Goal: Task Accomplishment & Management: Use online tool/utility

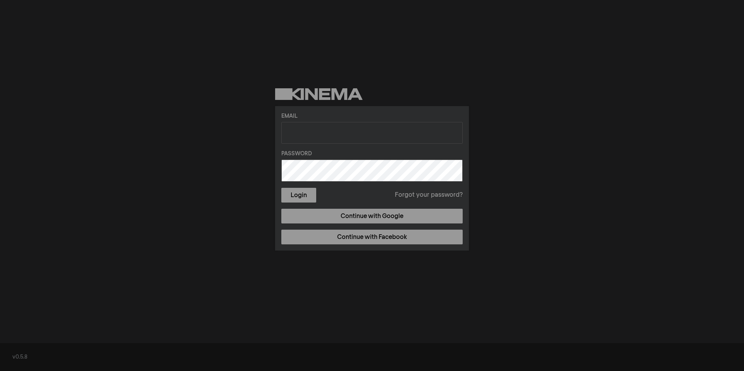
click at [298, 121] on form "Email Password Login Forgot your password?" at bounding box center [371, 157] width 181 height 90
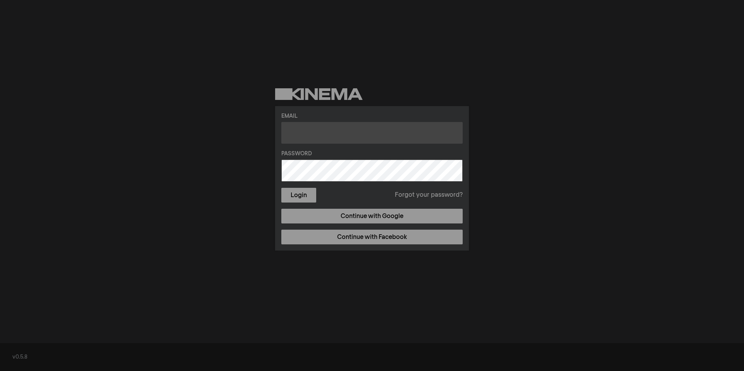
click at [298, 126] on input "text" at bounding box center [371, 133] width 181 height 22
type input "sk@affina.space"
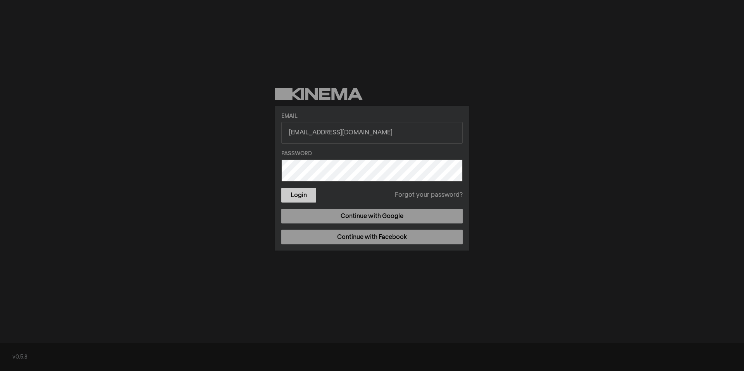
click at [296, 202] on button "Login" at bounding box center [298, 195] width 35 height 15
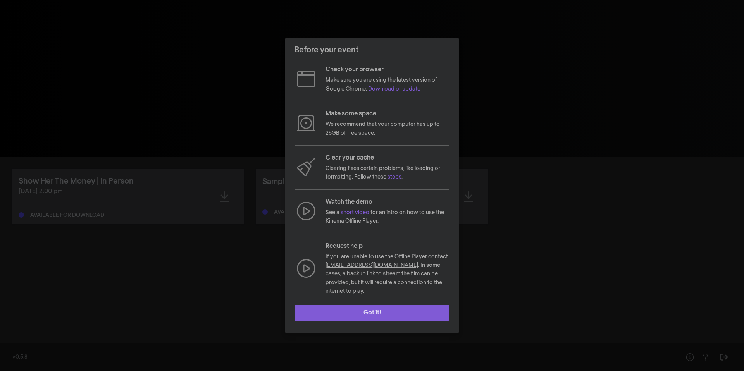
click at [371, 308] on button "Got it!" at bounding box center [372, 313] width 155 height 16
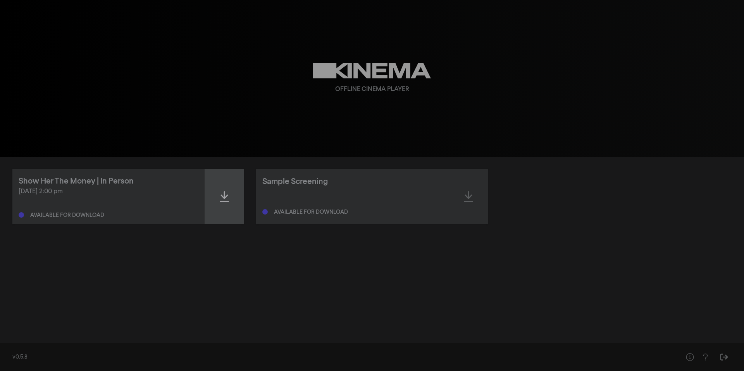
click at [226, 192] on icon at bounding box center [224, 197] width 9 height 12
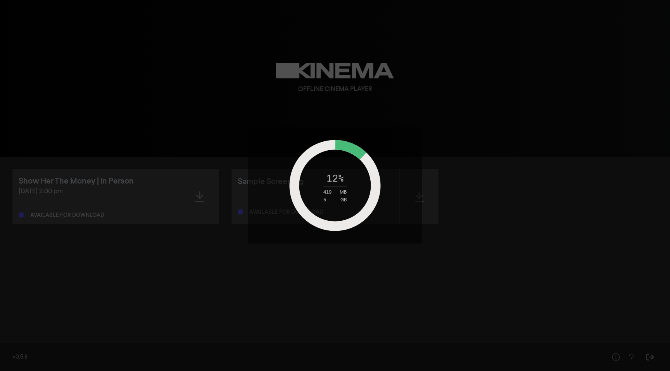
click at [352, 171] on div "12 % 419 MB 5 GB" at bounding box center [334, 186] width 97 height 34
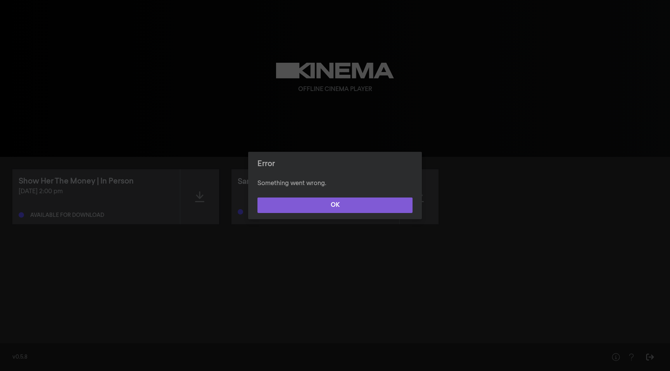
click at [308, 207] on button "OK" at bounding box center [334, 206] width 155 height 16
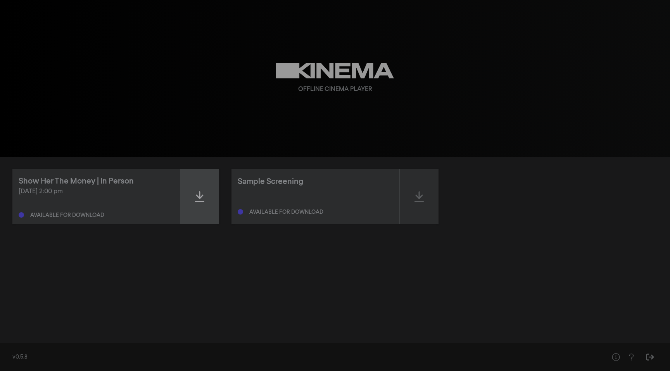
click at [204, 195] on div at bounding box center [199, 196] width 39 height 55
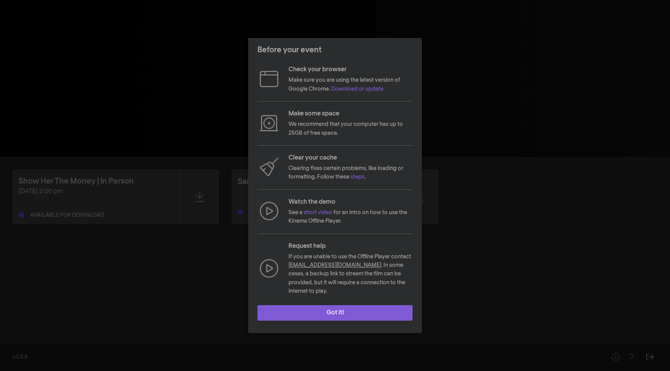
click at [345, 313] on button "Got it!" at bounding box center [334, 313] width 155 height 16
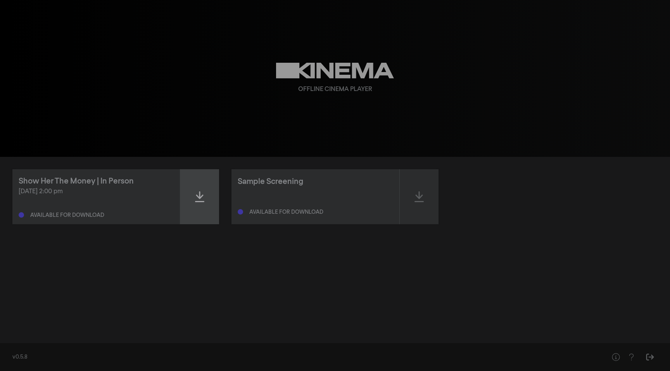
click at [201, 201] on icon at bounding box center [199, 197] width 9 height 12
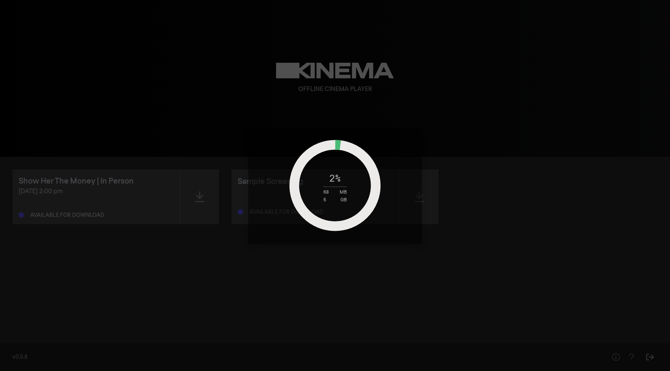
click at [230, 115] on div "2 % 68 MB 5 GB" at bounding box center [335, 185] width 670 height 371
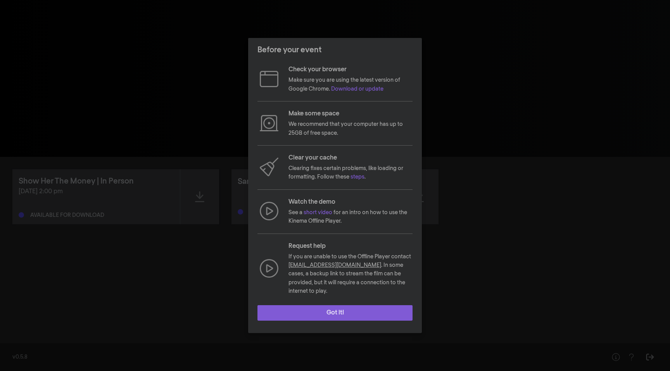
click at [327, 305] on button "Got it!" at bounding box center [334, 313] width 155 height 16
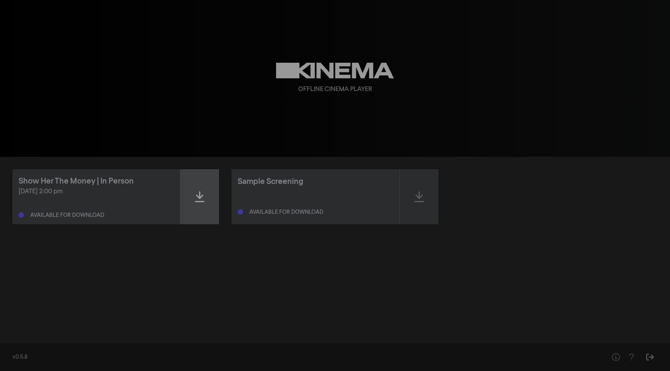
click at [196, 193] on icon at bounding box center [199, 197] width 9 height 12
